Goal: Check status

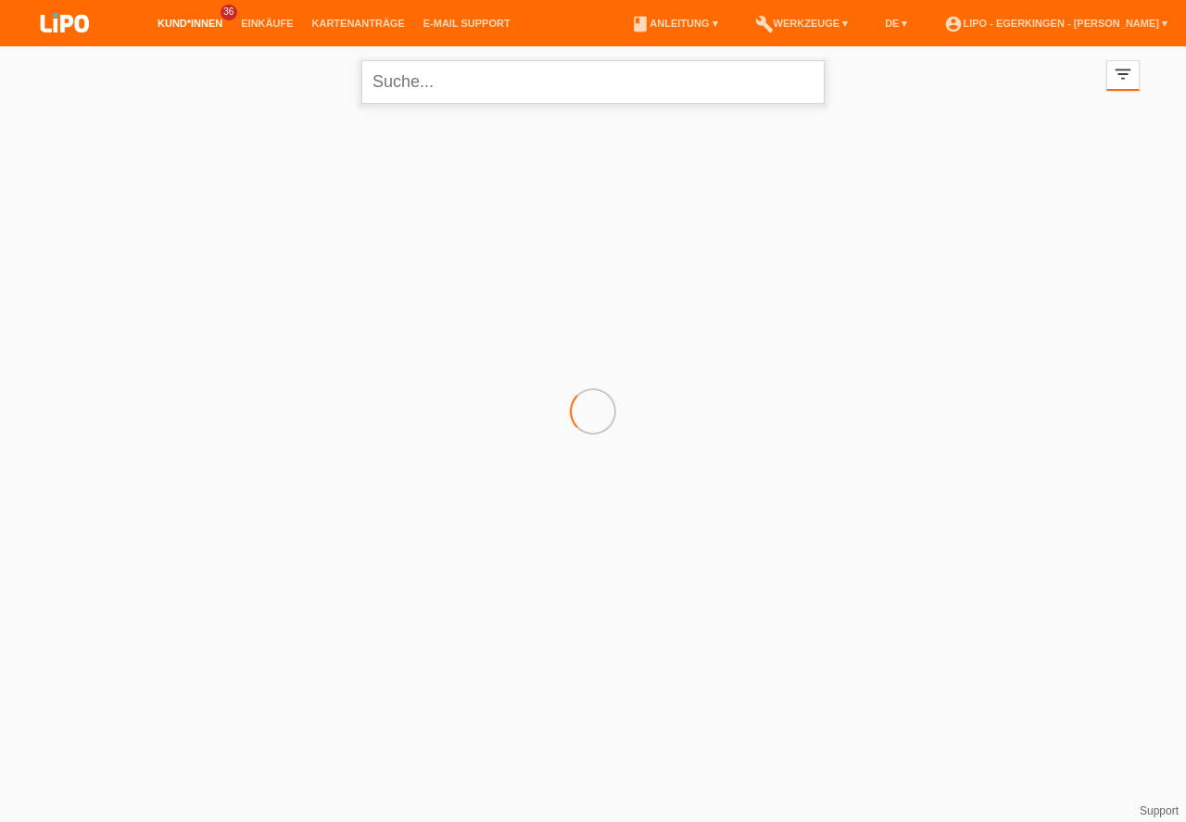
click at [405, 80] on input "text" at bounding box center [592, 82] width 463 height 44
type input "donadio"
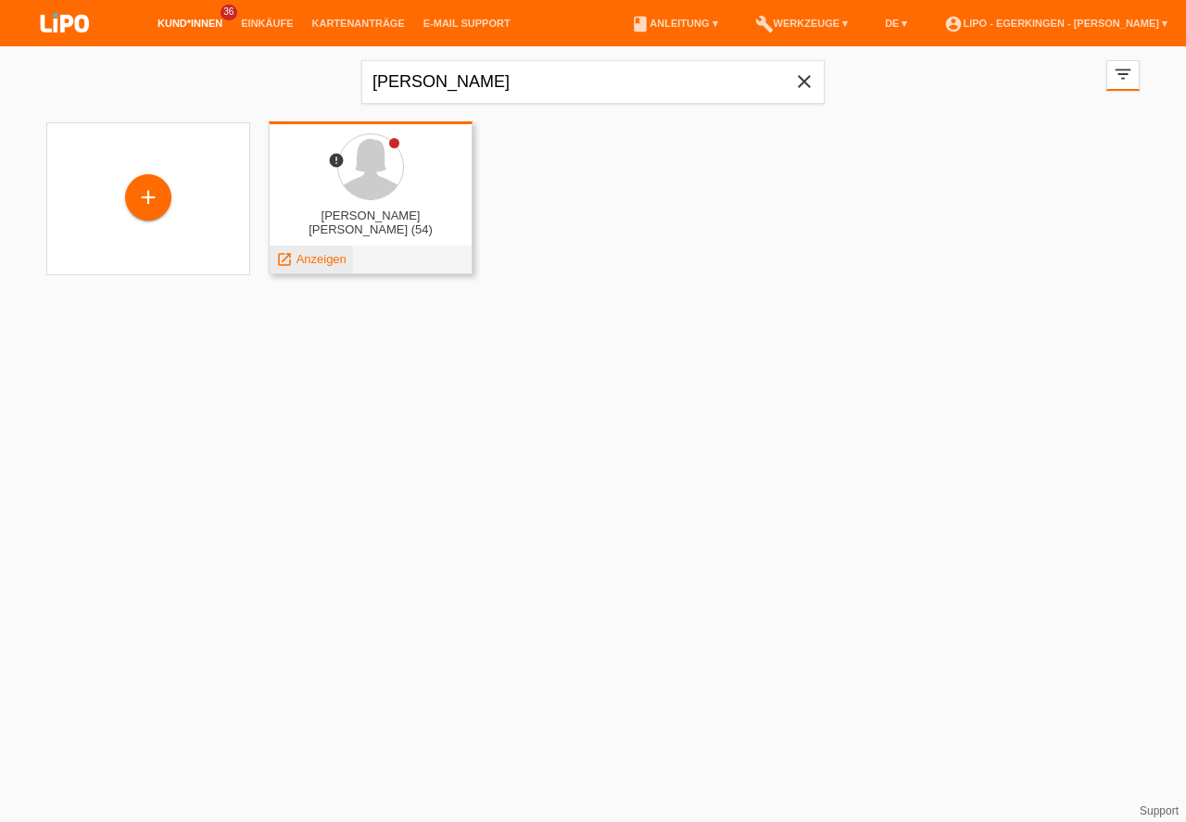
click at [327, 258] on span "Anzeigen" at bounding box center [322, 259] width 50 height 14
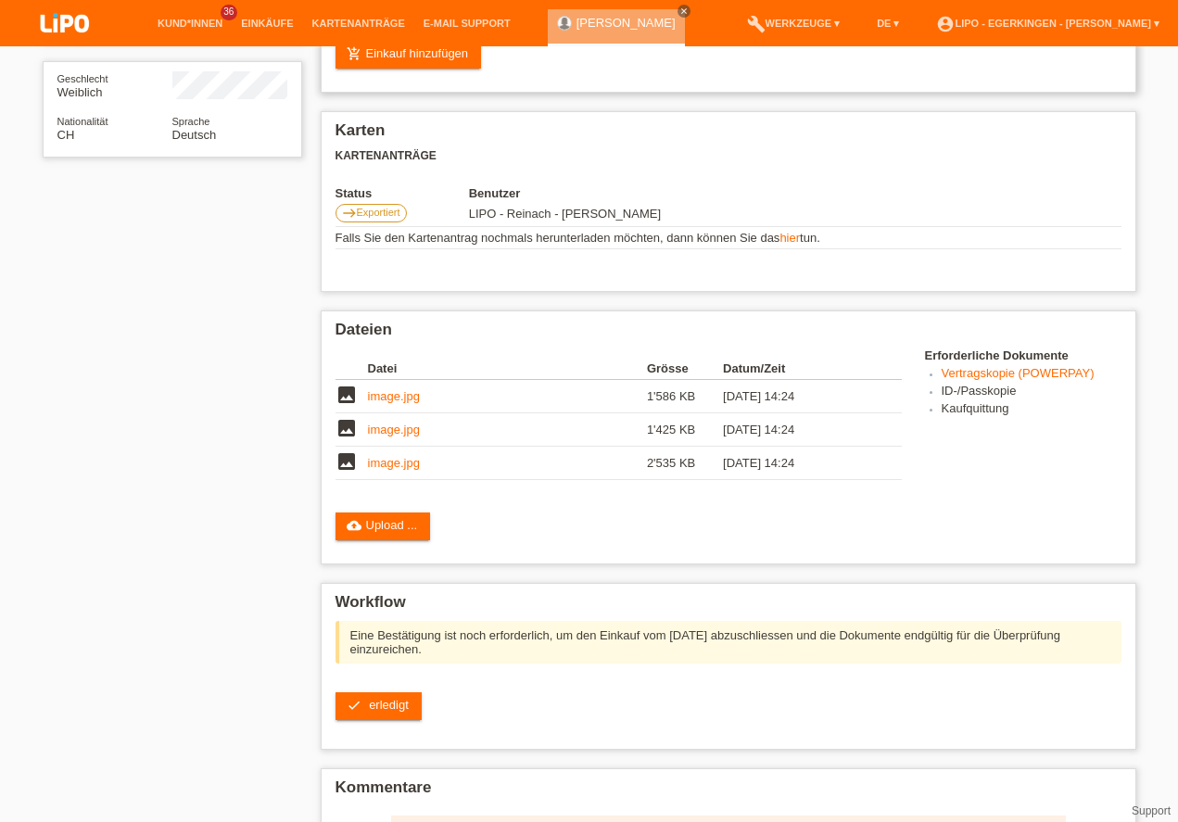
scroll to position [106, 0]
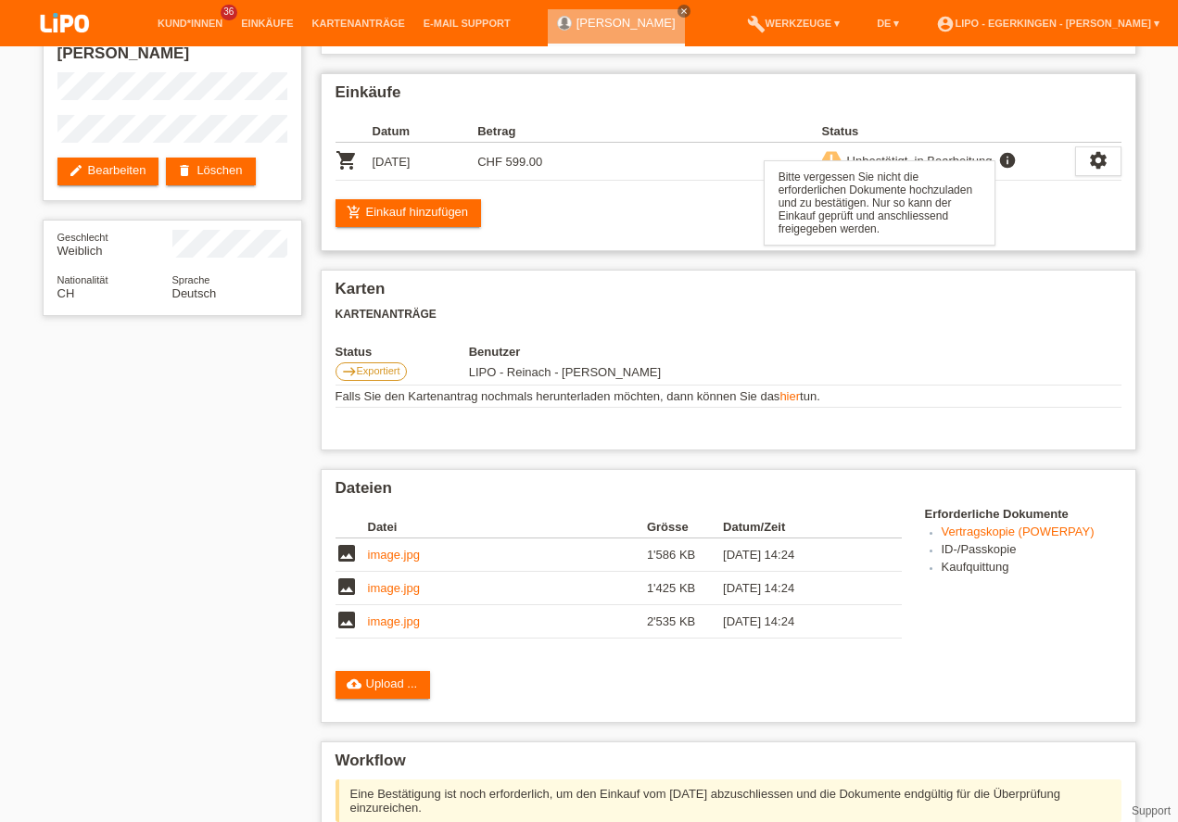
click at [1012, 158] on icon "info" at bounding box center [1007, 160] width 22 height 19
click at [830, 158] on icon "priority_high" at bounding box center [831, 159] width 13 height 13
click at [1098, 158] on icon "settings" at bounding box center [1098, 160] width 20 height 20
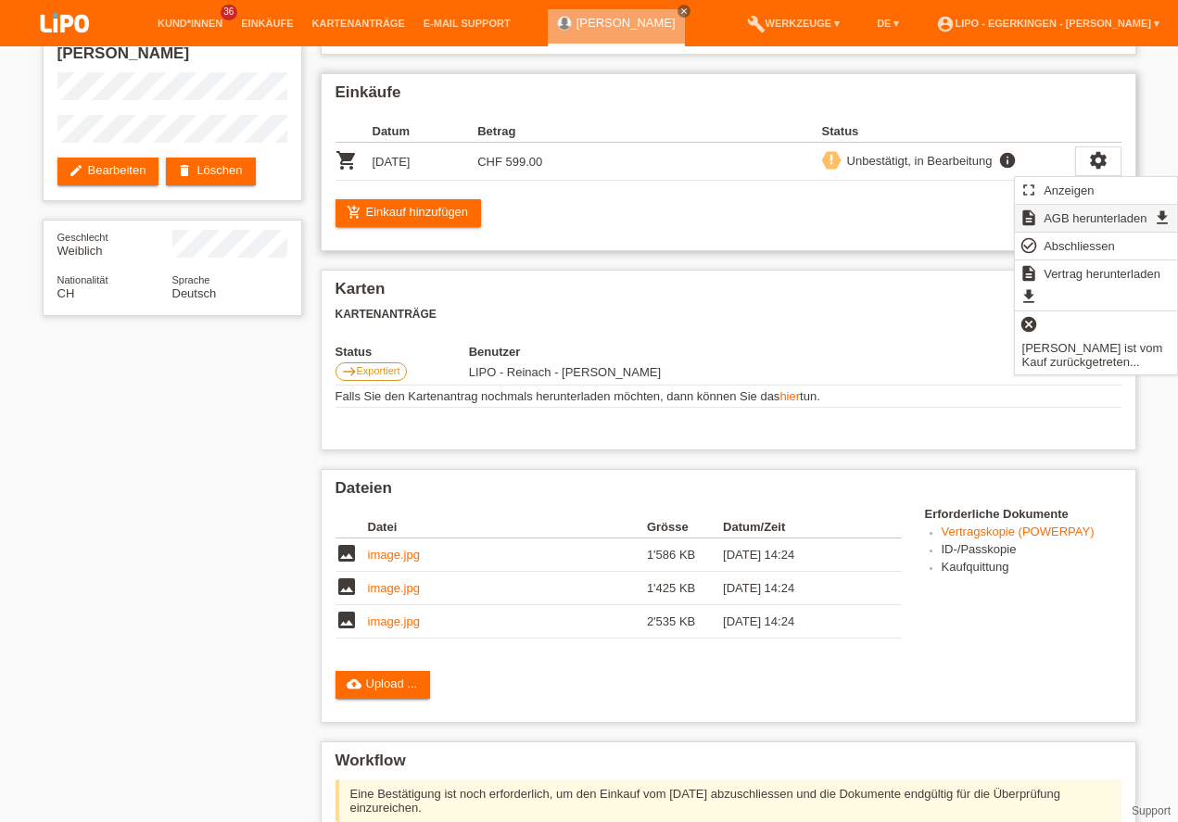
click at [1042, 212] on span "AGB herunterladen" at bounding box center [1095, 218] width 108 height 22
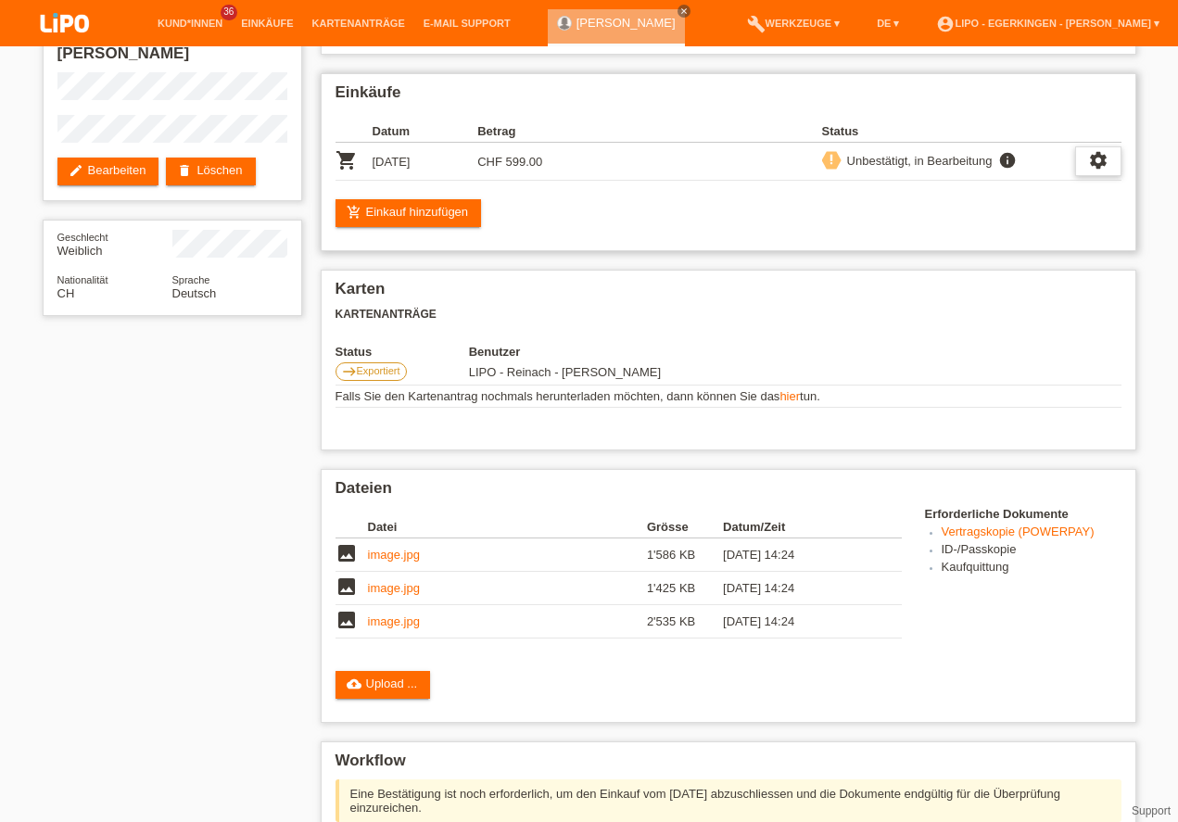
click at [1098, 158] on icon "settings" at bounding box center [1098, 160] width 20 height 20
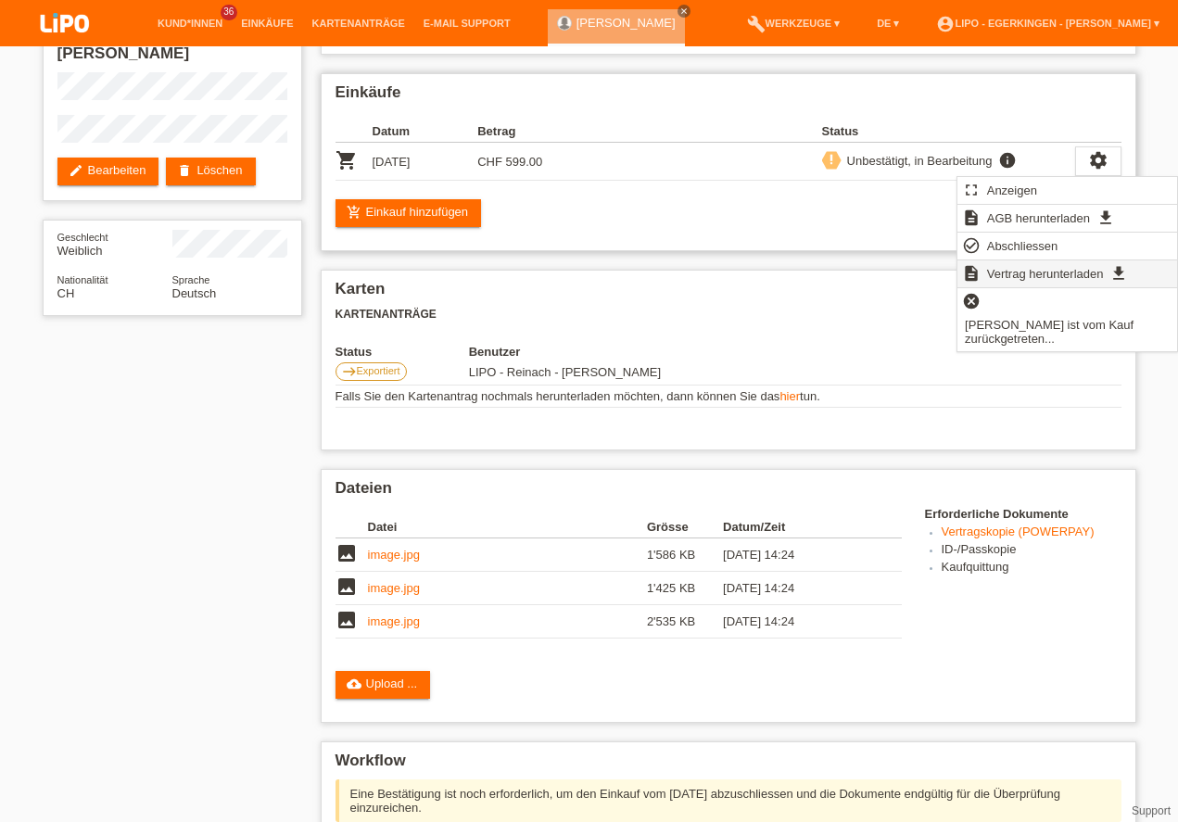
click at [986, 266] on span "Vertrag herunterladen" at bounding box center [1045, 273] width 122 height 22
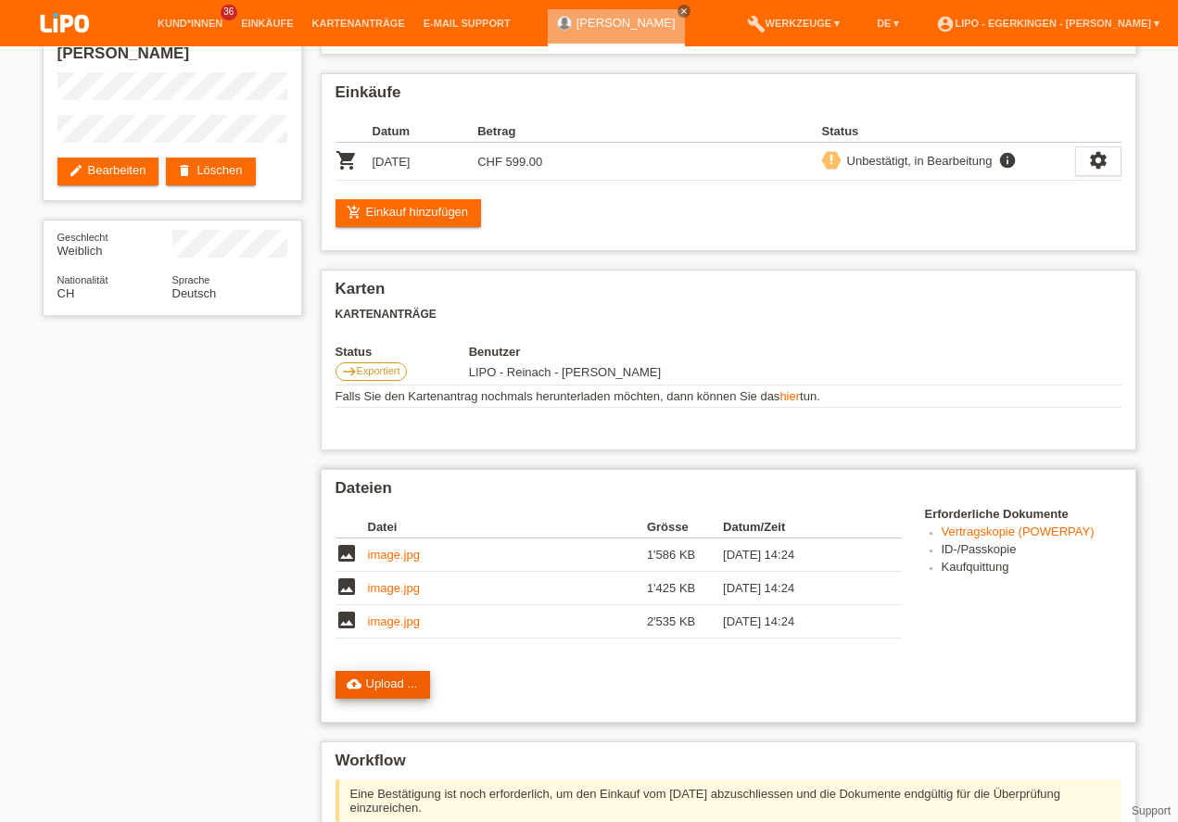
click at [357, 681] on icon "cloud_upload" at bounding box center [354, 684] width 15 height 15
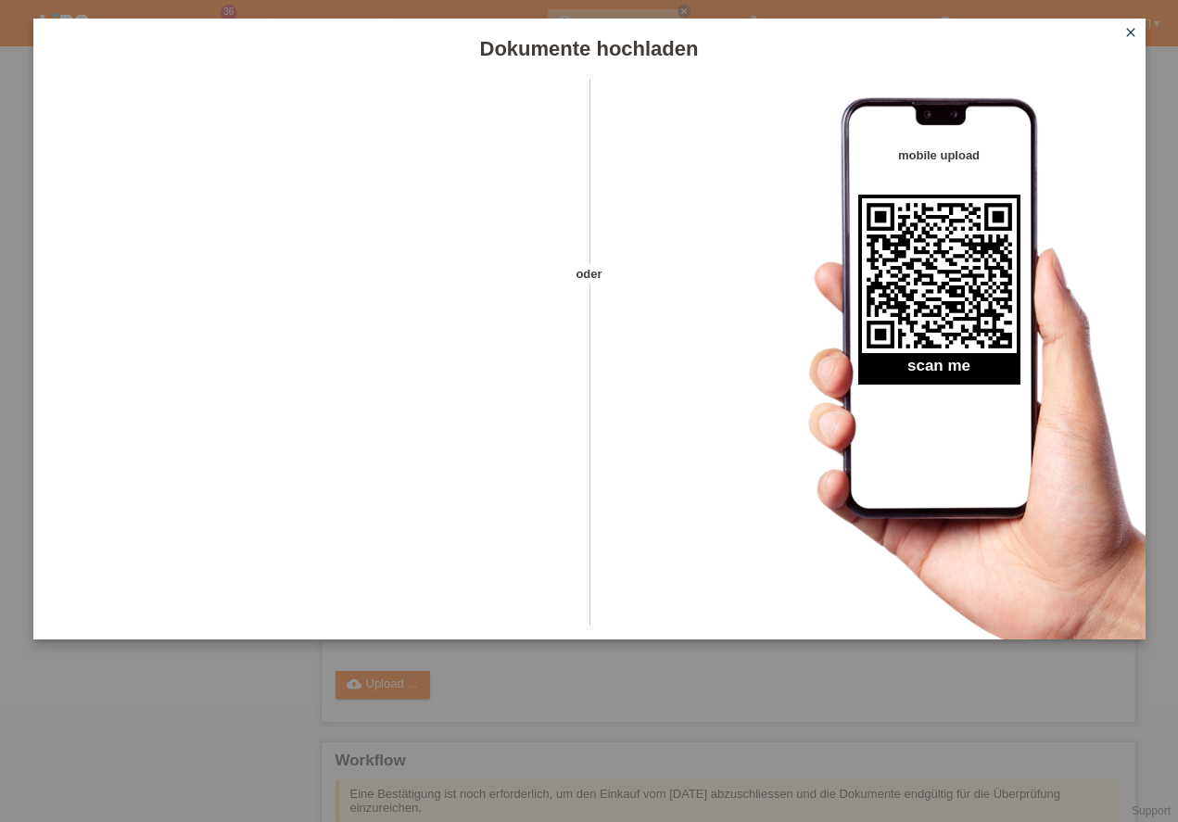
click at [1129, 29] on icon "close" at bounding box center [1130, 32] width 15 height 15
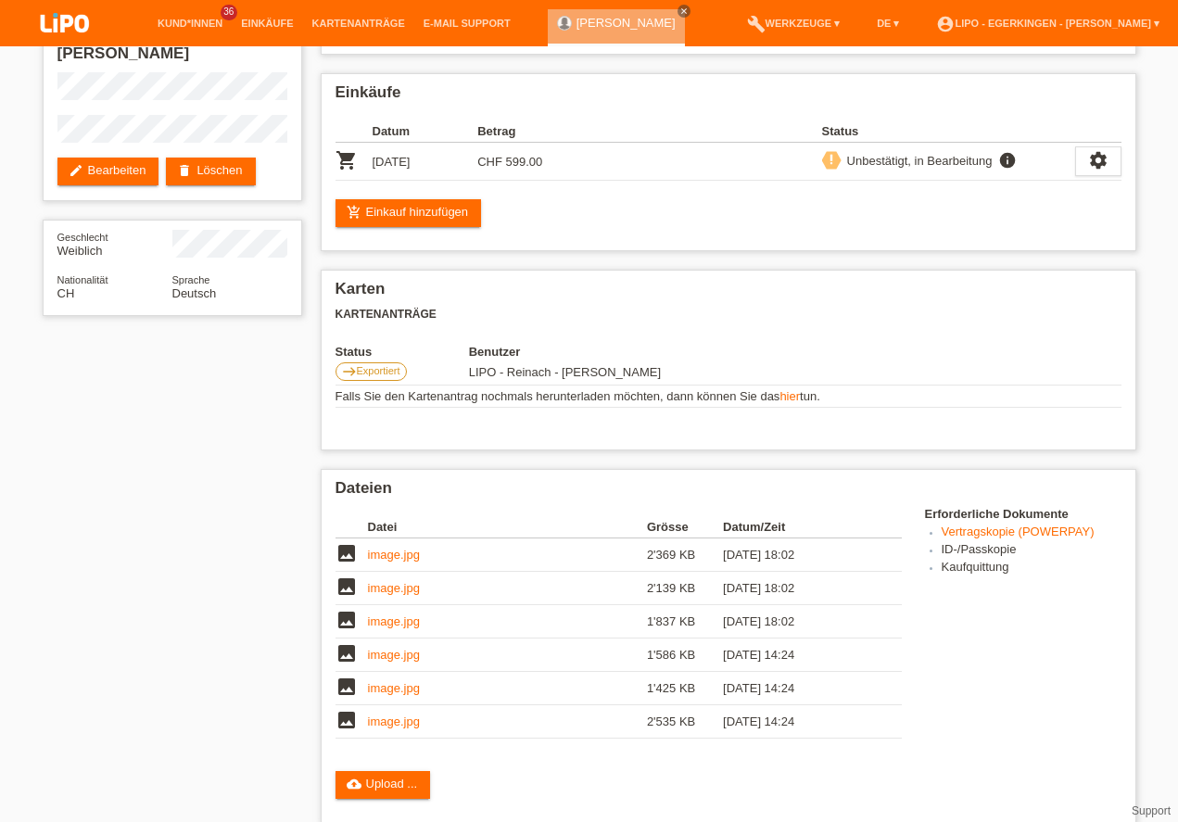
scroll to position [370, 0]
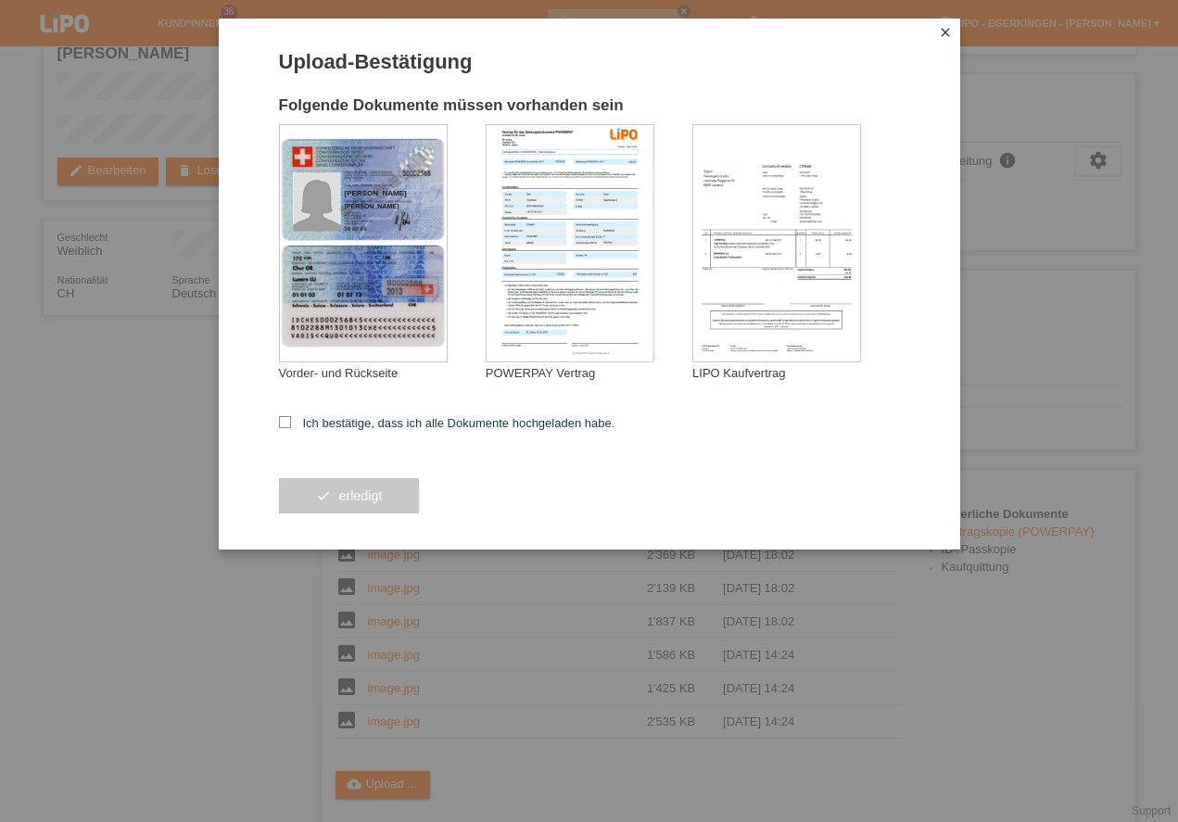
click at [280, 423] on icon at bounding box center [285, 422] width 12 height 12
click at [280, 423] on input "Ich bestätige, dass ich alle Dokumente hochgeladen habe." at bounding box center [285, 422] width 12 height 12
checkbox input "true"
click at [357, 495] on button "check erledigt" at bounding box center [349, 495] width 141 height 35
